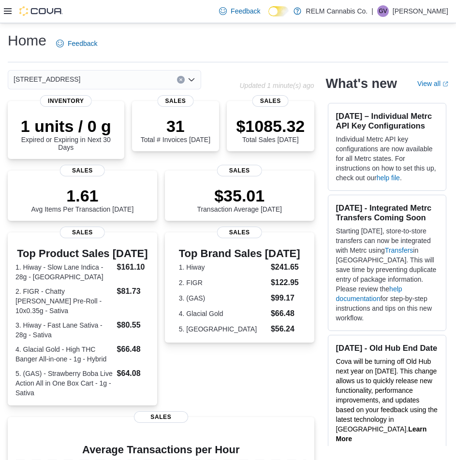
click at [10, 12] on icon at bounding box center [8, 11] width 8 height 8
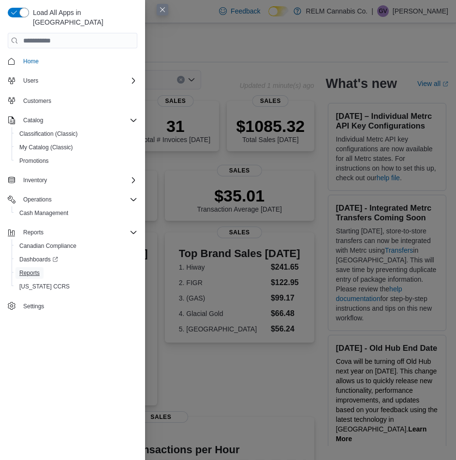
drag, startPoint x: 31, startPoint y: 263, endPoint x: 36, endPoint y: 258, distance: 7.2
click at [31, 269] on span "Reports" at bounding box center [29, 273] width 20 height 8
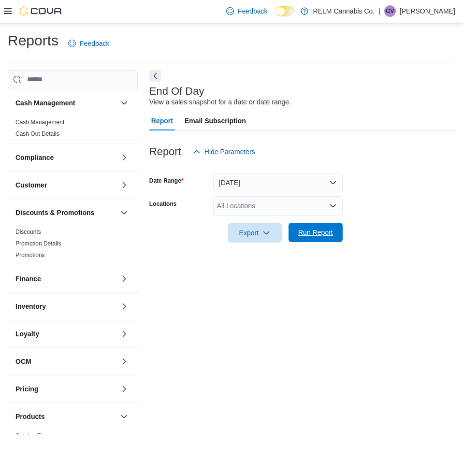
click at [310, 235] on span "Run Report" at bounding box center [315, 233] width 35 height 10
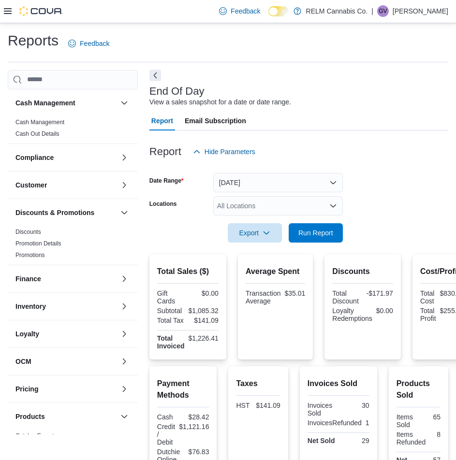
click at [151, 75] on button "Next" at bounding box center [155, 76] width 12 height 12
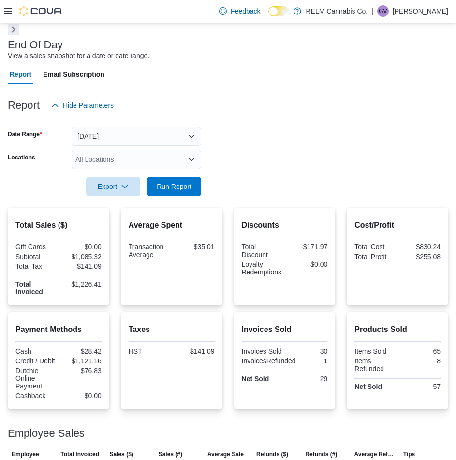
scroll to position [96, 0]
